Goal: Check status

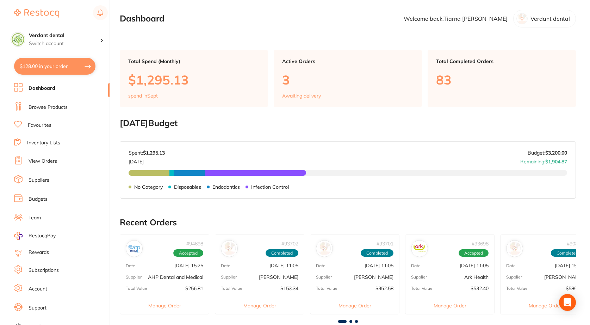
click at [47, 159] on link "View Orders" at bounding box center [43, 161] width 29 height 7
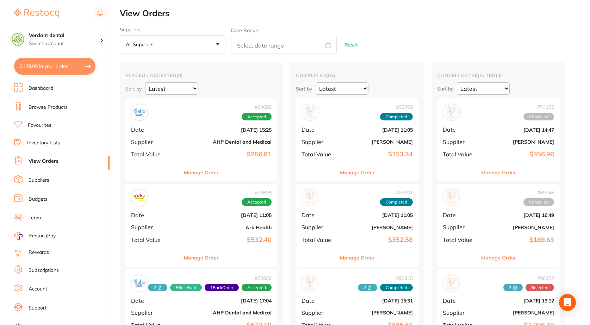
click at [181, 152] on div "# 94698 Accepted Date [DATE] 15:25 Supplier AHP Dental and Medical Total Value …" at bounding box center [201, 130] width 152 height 65
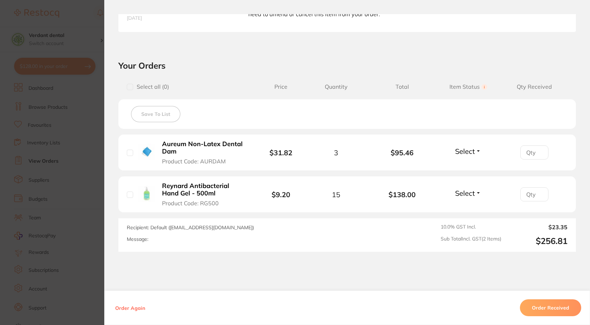
scroll to position [212, 0]
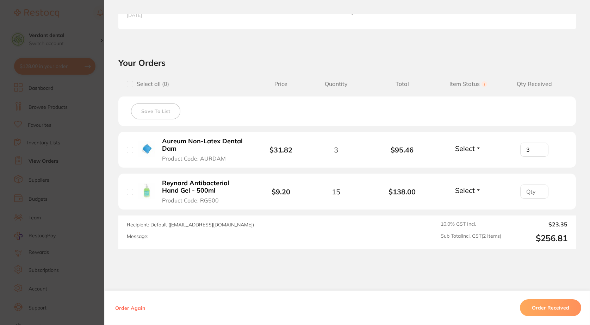
type input "3"
click at [537, 148] on input "3" at bounding box center [535, 150] width 28 height 14
click at [473, 150] on span "Select" at bounding box center [465, 148] width 20 height 9
click at [470, 163] on span "Received" at bounding box center [469, 163] width 18 height 5
click at [468, 192] on span "Select" at bounding box center [465, 190] width 20 height 9
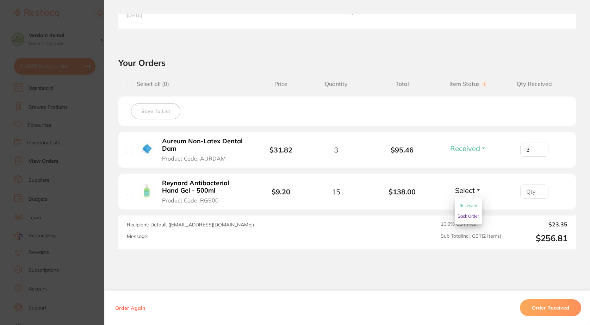
click at [467, 215] on span "Back Order" at bounding box center [469, 216] width 22 height 5
click at [84, 252] on section "Order ID: Restocq- 94698 Order Information 1 Received 1 Back Order Accepted Ord…" at bounding box center [295, 162] width 590 height 325
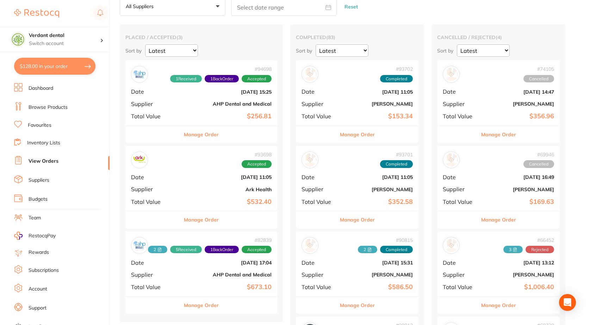
scroll to position [35, 0]
